Goal: Information Seeking & Learning: Find contact information

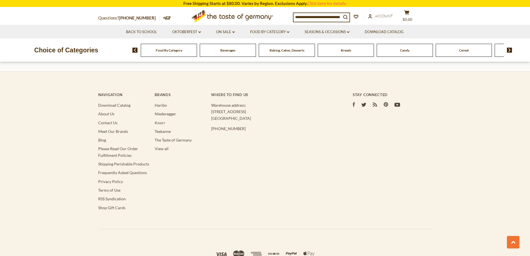
scroll to position [591, 0]
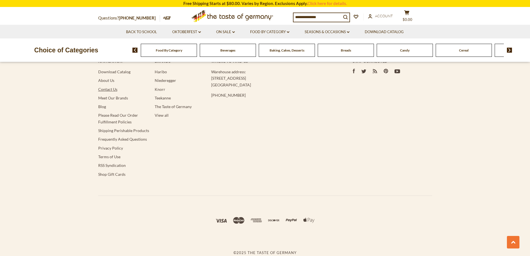
click at [102, 89] on link "Contact Us" at bounding box center [107, 89] width 19 height 5
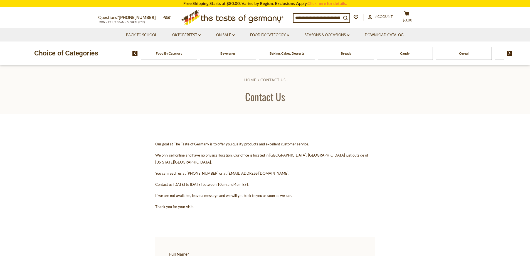
drag, startPoint x: 277, startPoint y: 167, endPoint x: 261, endPoint y: 167, distance: 15.9
click at [261, 170] on p "You can reach us at [PHONE_NUMBER] or at [EMAIL_ADDRESS][DOMAIN_NAME]." at bounding box center [265, 173] width 220 height 7
click at [276, 170] on p "You can reach us at [PHONE_NUMBER] or at [EMAIL_ADDRESS][DOMAIN_NAME]." at bounding box center [265, 173] width 220 height 7
click at [273, 171] on span "You can reach us at [PHONE_NUMBER] or at [EMAIL_ADDRESS][DOMAIN_NAME]." at bounding box center [222, 173] width 134 height 4
drag, startPoint x: 273, startPoint y: 167, endPoint x: 222, endPoint y: 168, distance: 51.5
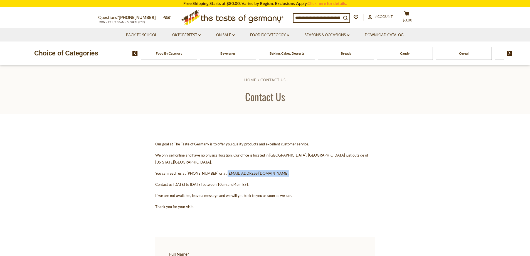
click at [222, 171] on span "You can reach us at [PHONE_NUMBER] or at [EMAIL_ADDRESS][DOMAIN_NAME]." at bounding box center [222, 173] width 134 height 4
copy span "[EMAIL_ADDRESS][DOMAIN_NAME]"
